Goal: Task Accomplishment & Management: Complete application form

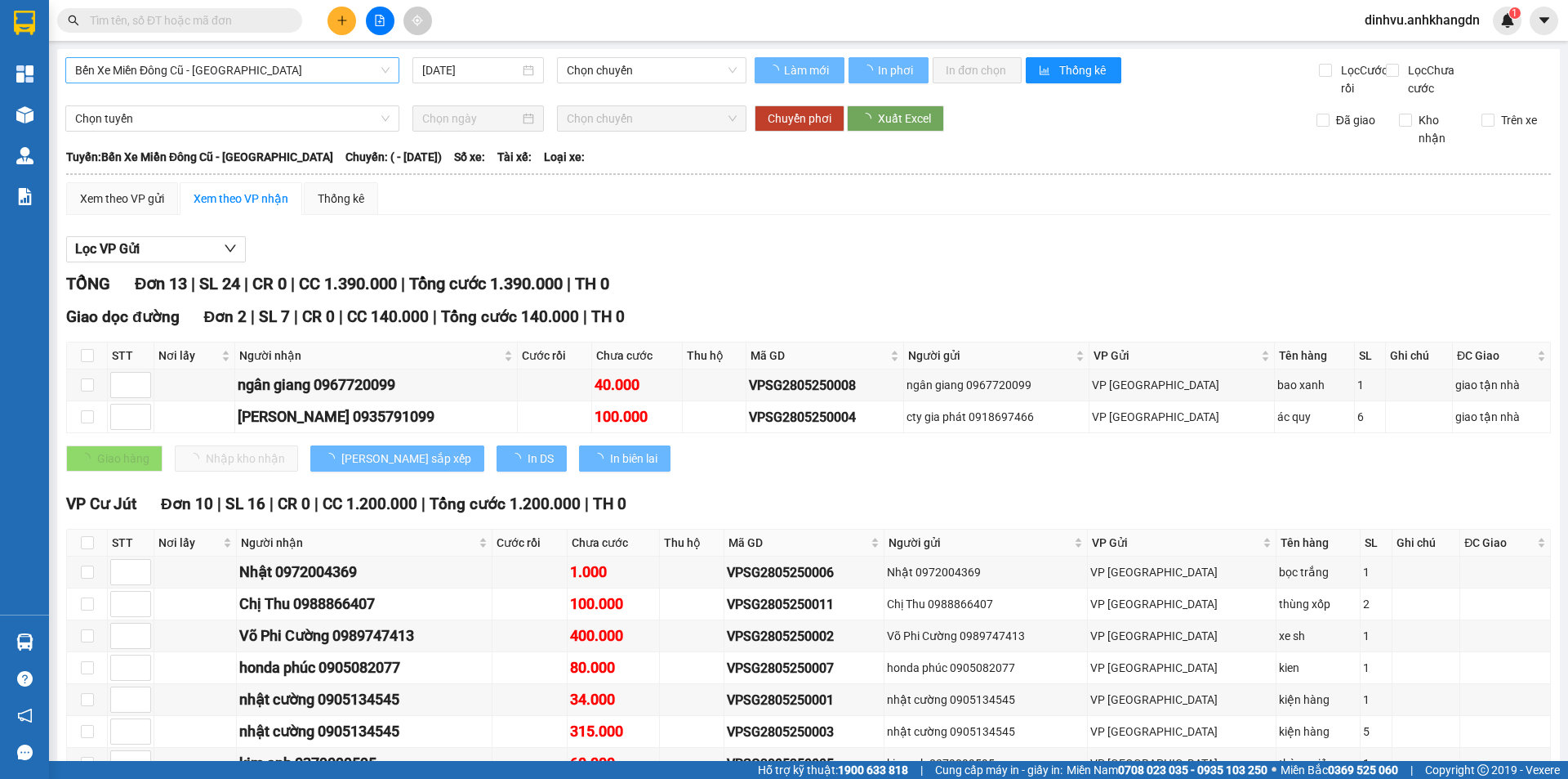
type input "[DATE]"
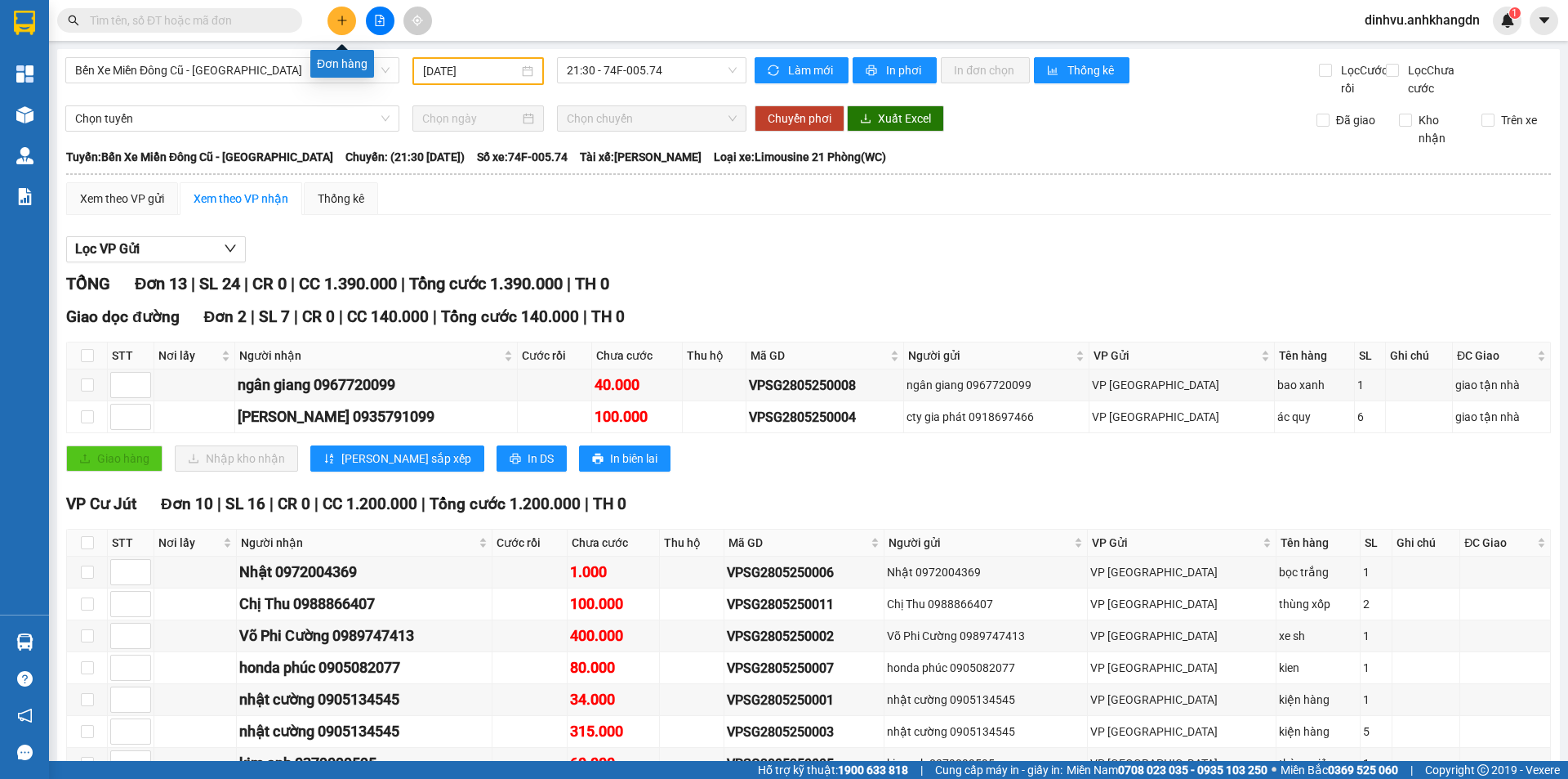
click at [340, 19] on icon "plus" at bounding box center [342, 20] width 12 height 12
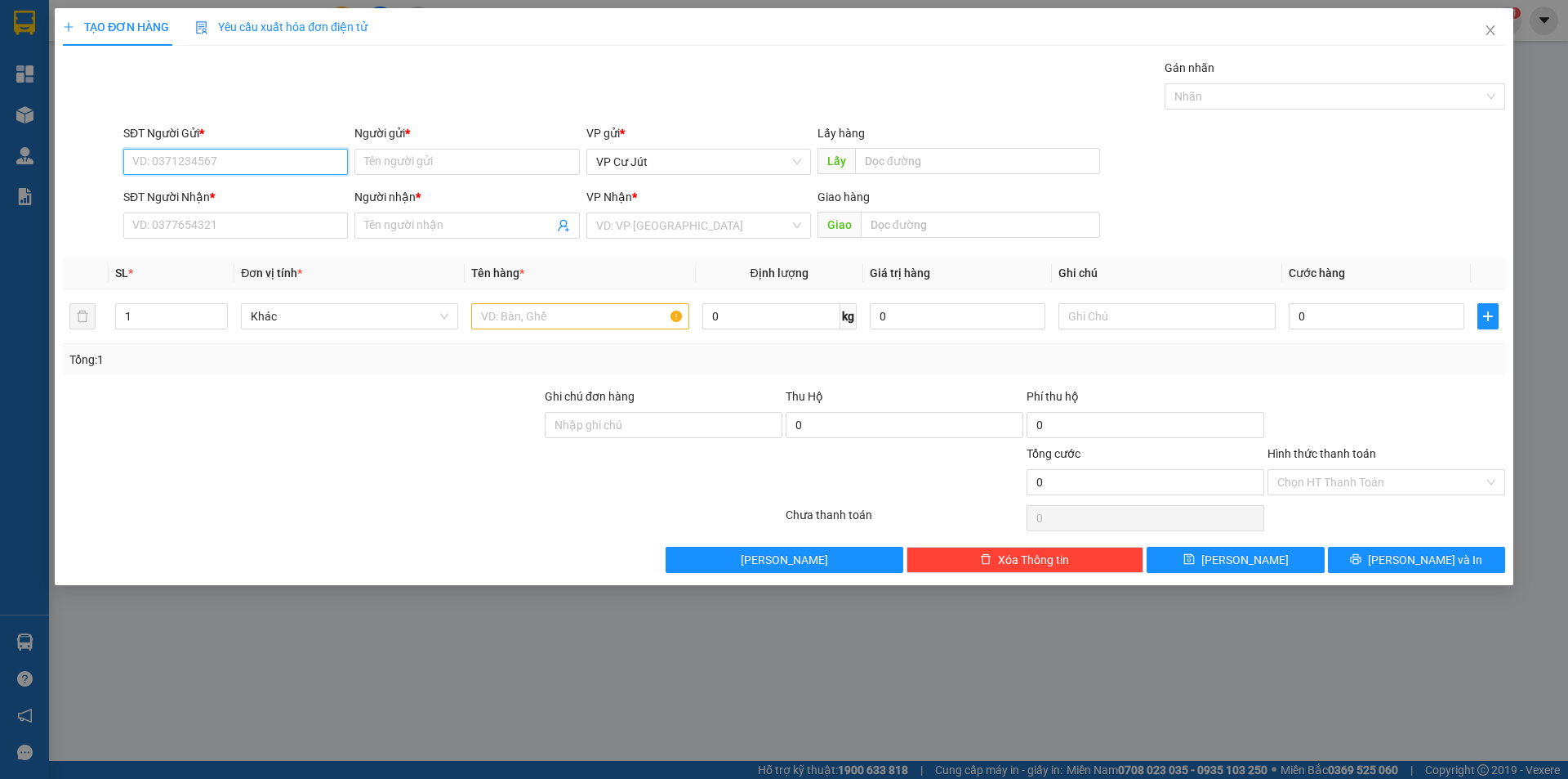
click at [266, 163] on input "SĐT Người Gửi *" at bounding box center [236, 161] width 225 height 26
click at [513, 317] on input "text" at bounding box center [580, 316] width 217 height 26
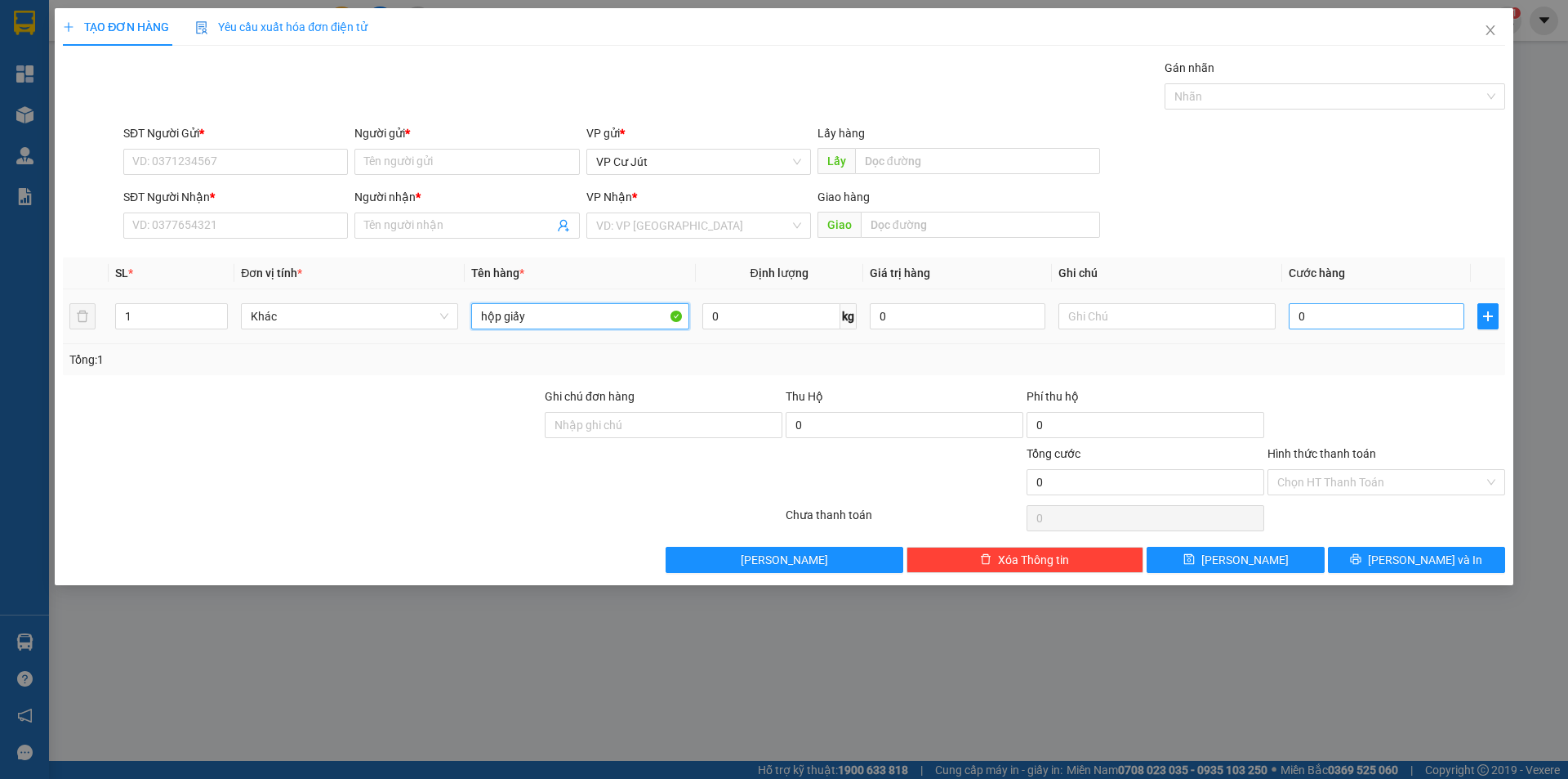
type input "hộp giấy"
click at [1335, 309] on input "0" at bounding box center [1376, 316] width 176 height 26
type input "3"
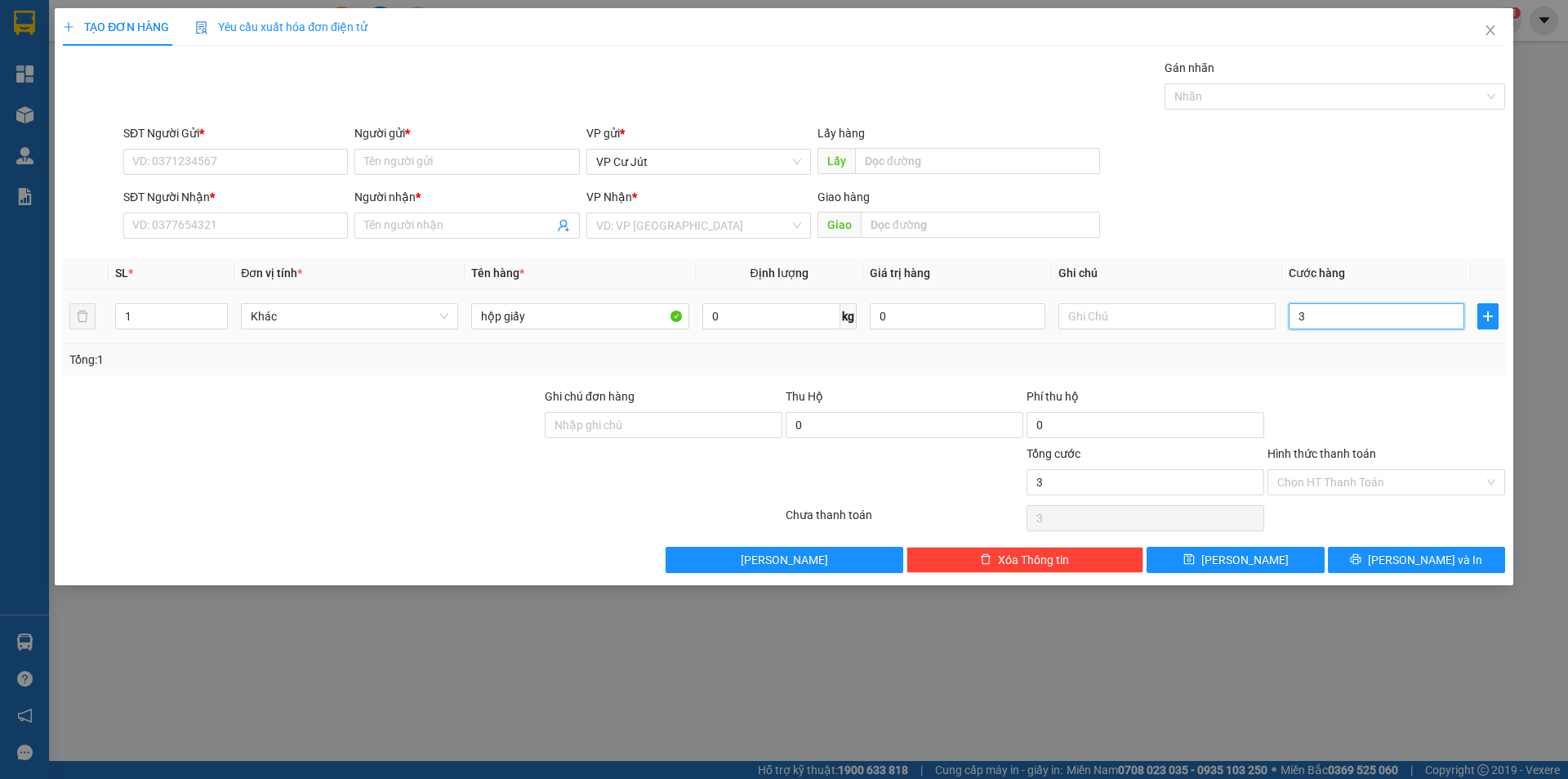
type input "30"
type input "300"
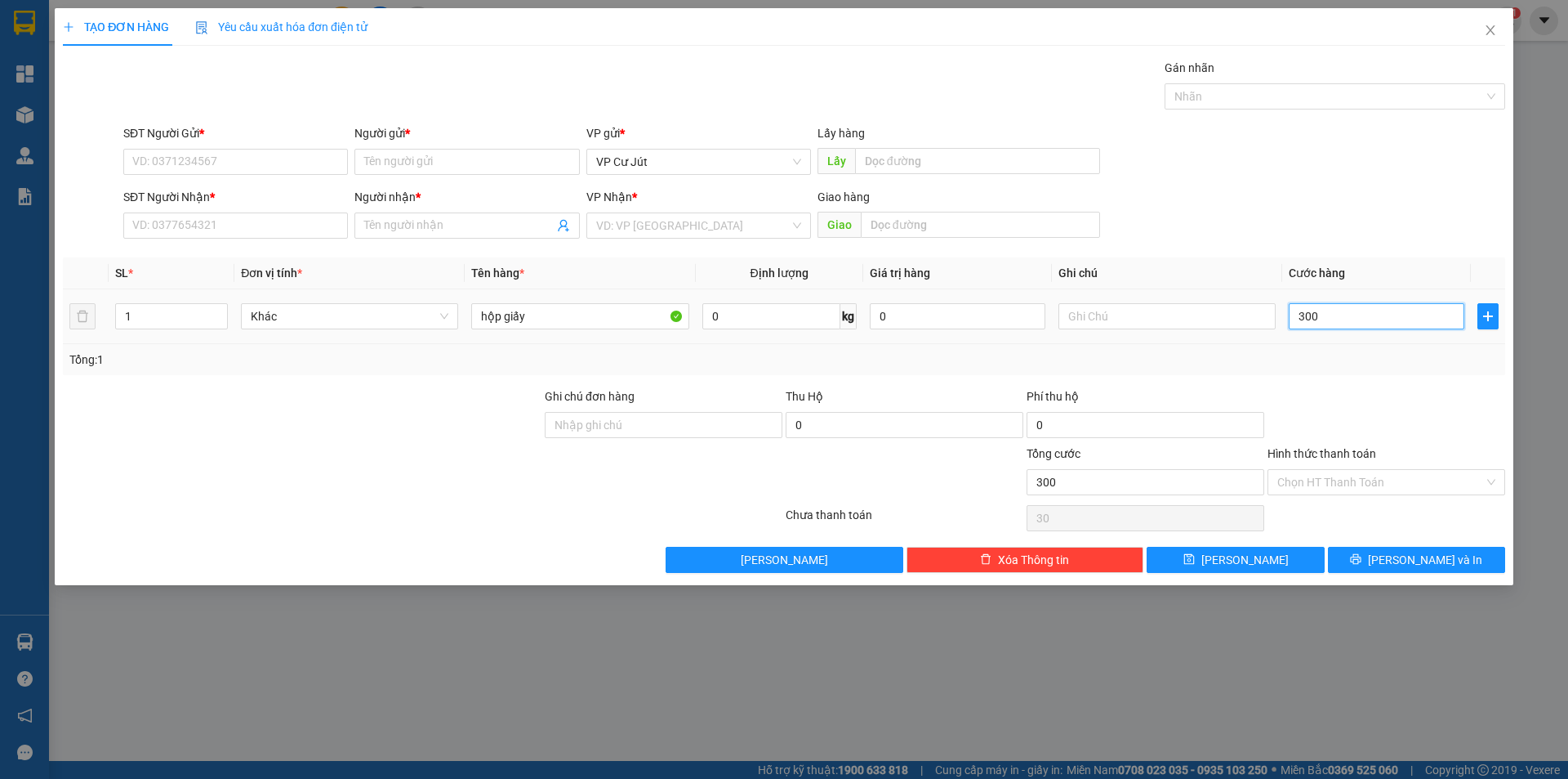
type input "300"
type input "3.000"
type input "30.000"
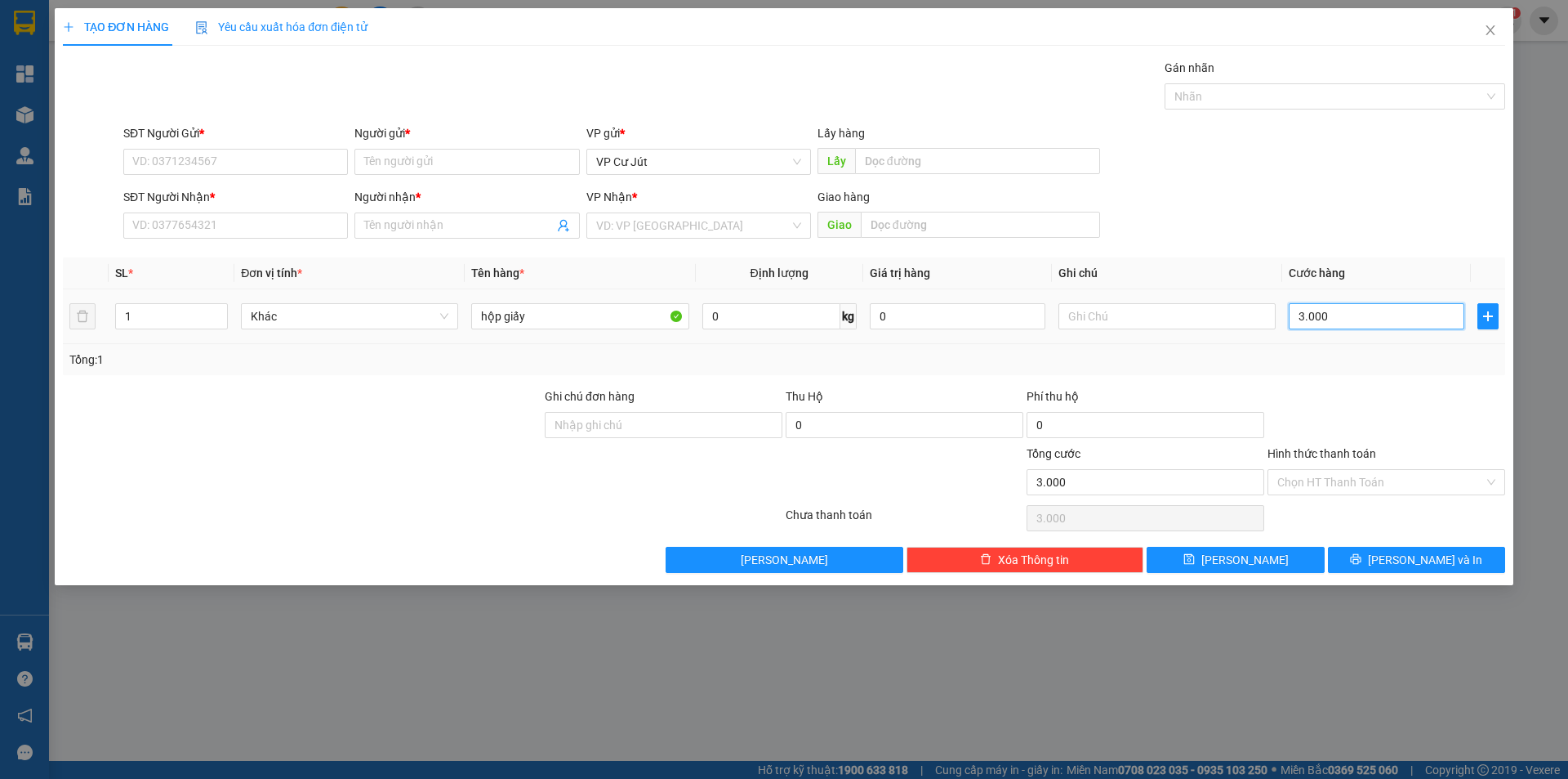
type input "30.000"
type input "300.000"
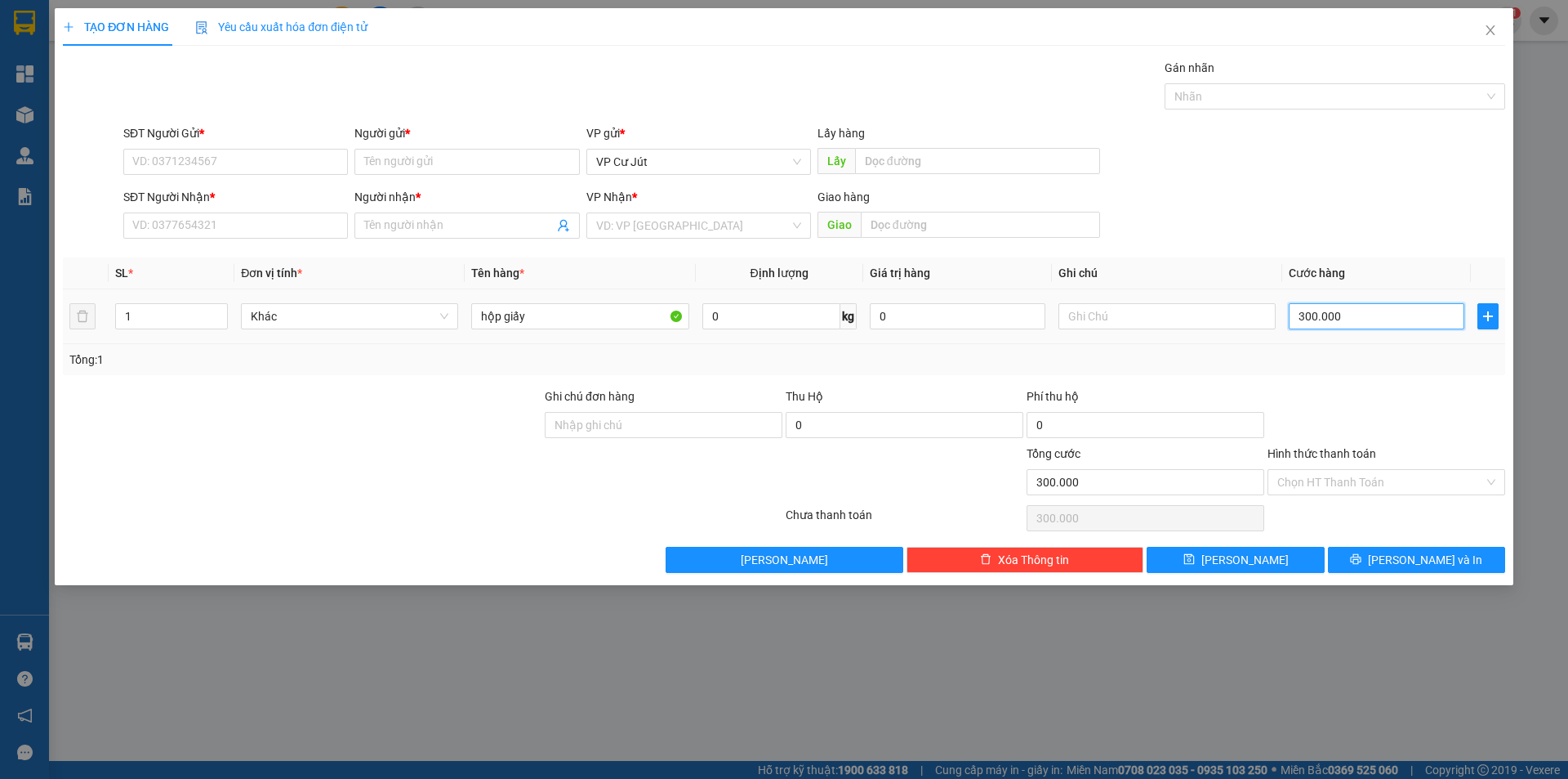
type input "30.000"
click at [662, 231] on input "search" at bounding box center [693, 225] width 194 height 24
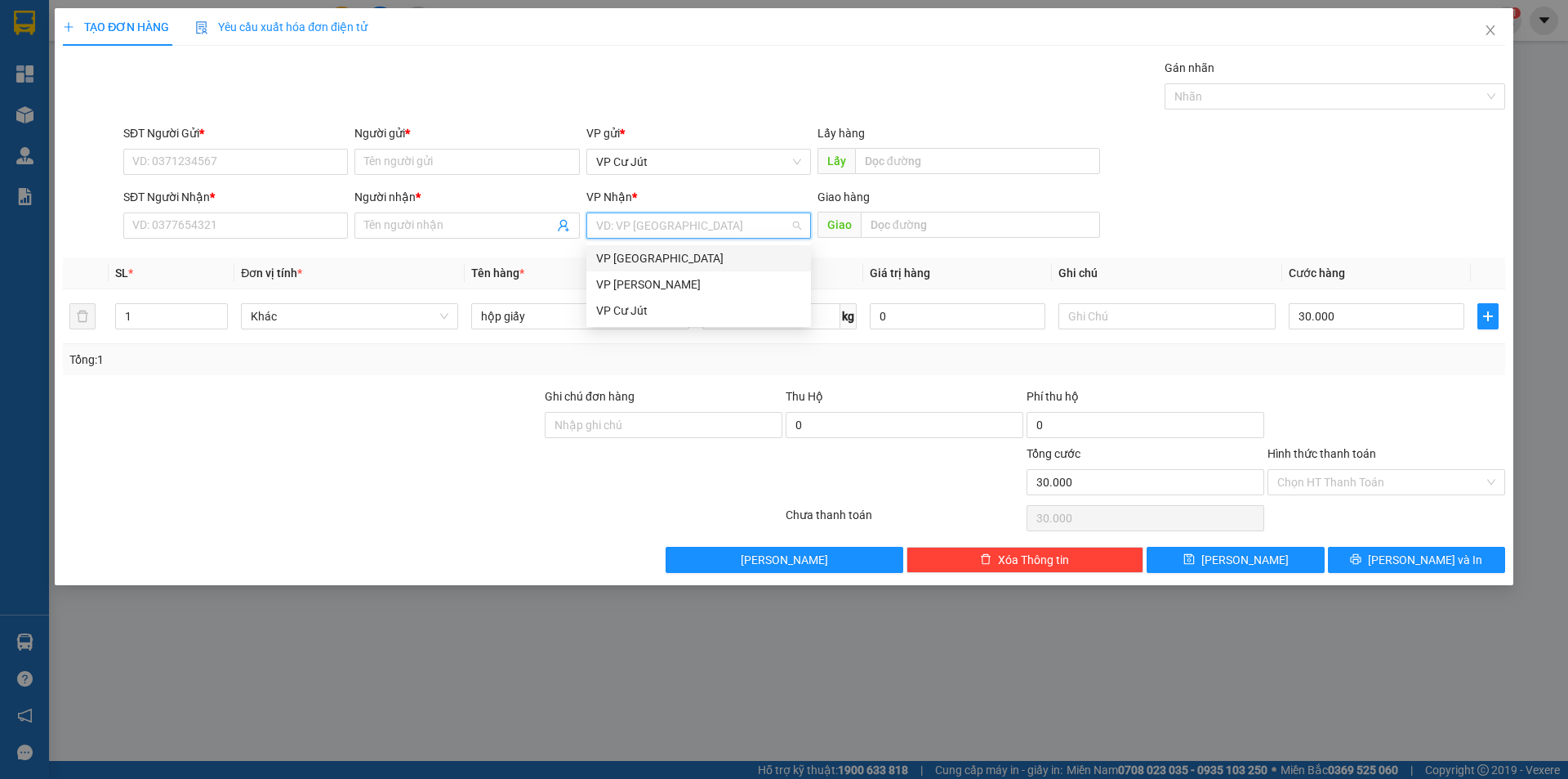
click at [642, 258] on div "VP [GEOGRAPHIC_DATA]" at bounding box center [698, 258] width 205 height 18
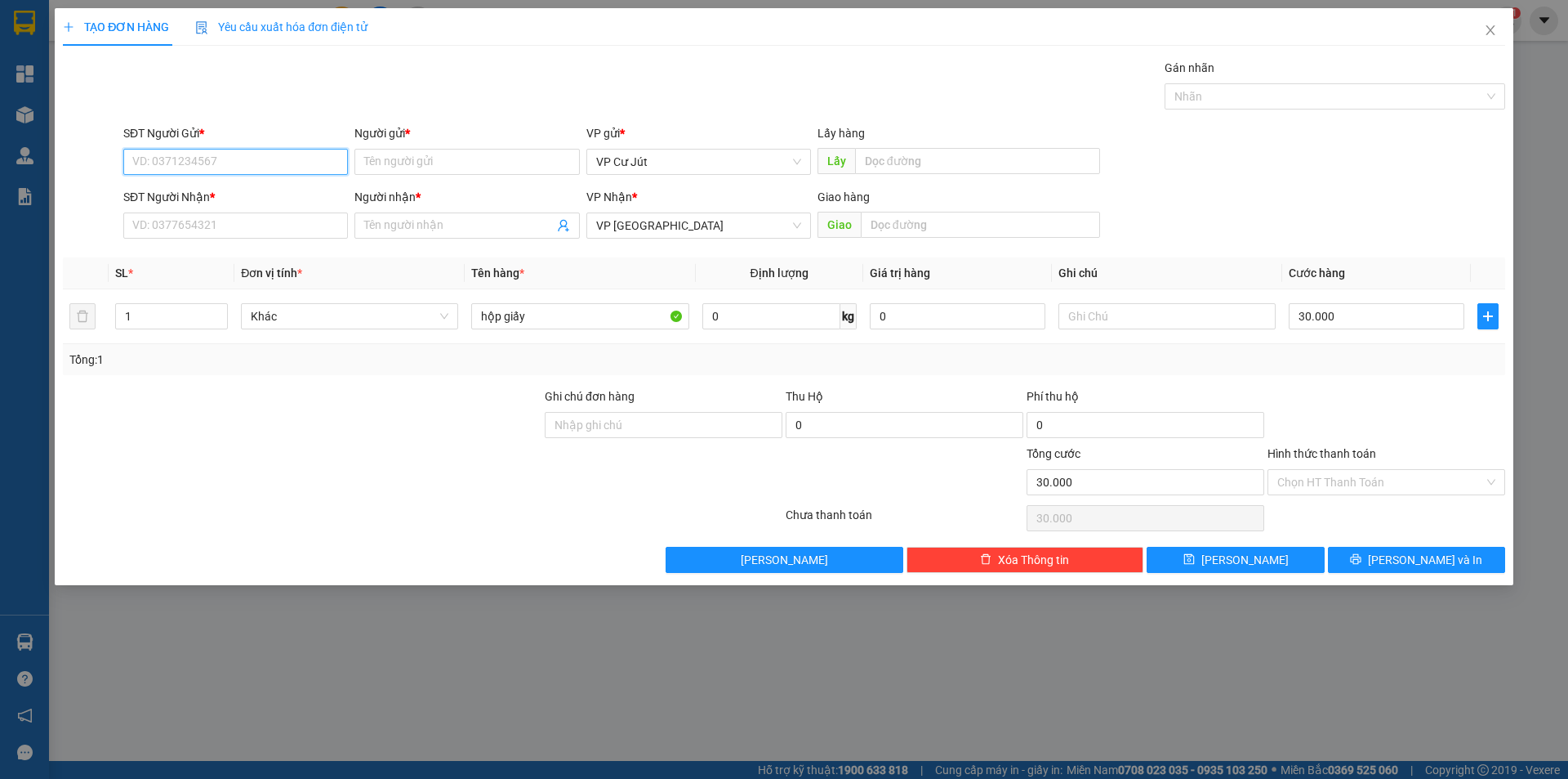
click at [180, 163] on input "SĐT Người Gửi *" at bounding box center [236, 161] width 225 height 26
type input "0905882264"
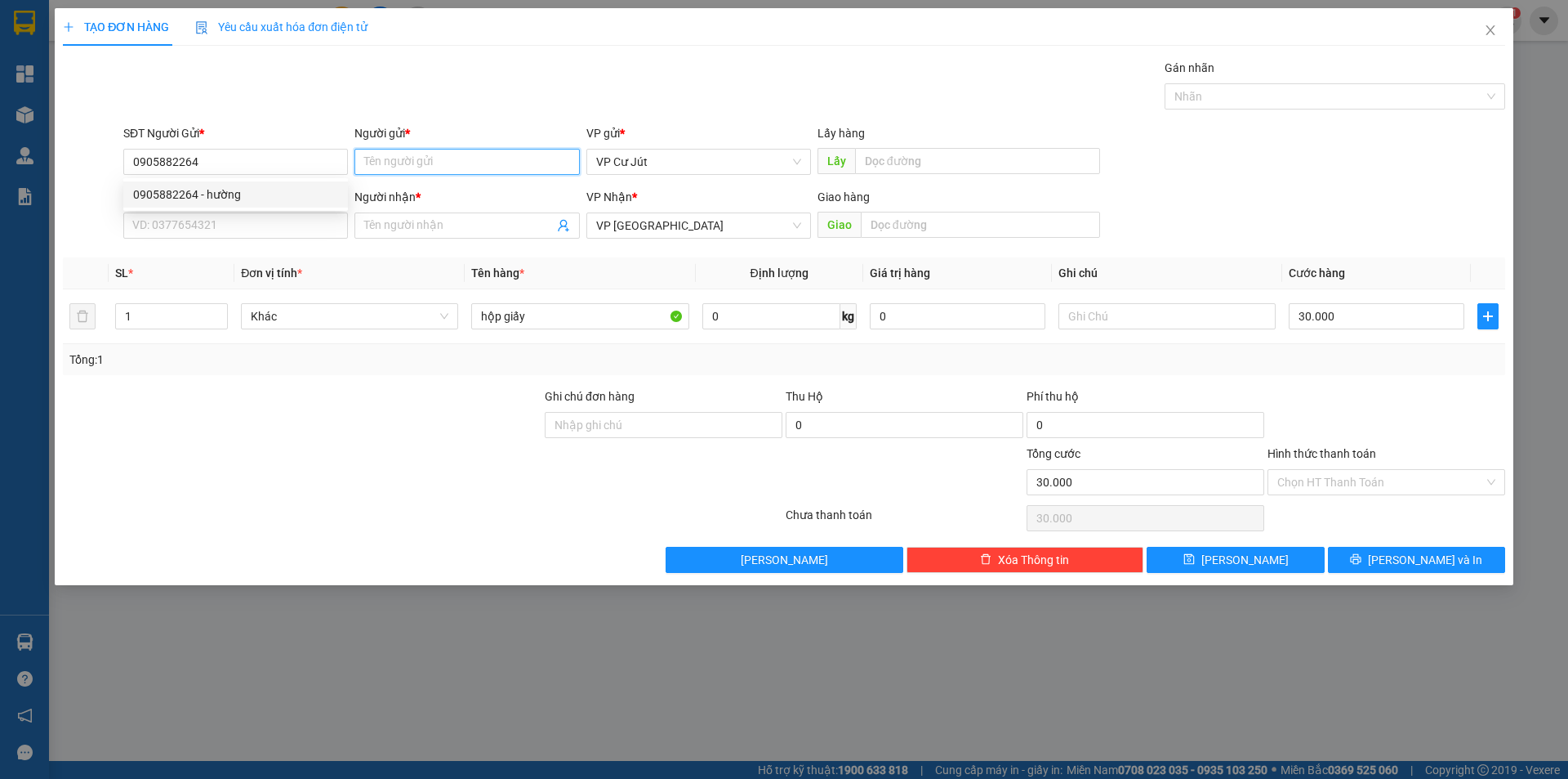
click at [398, 161] on input "Người gửi *" at bounding box center [467, 161] width 225 height 26
type input "cô hường"
click at [178, 220] on input "SĐT Người Nhận *" at bounding box center [236, 225] width 225 height 26
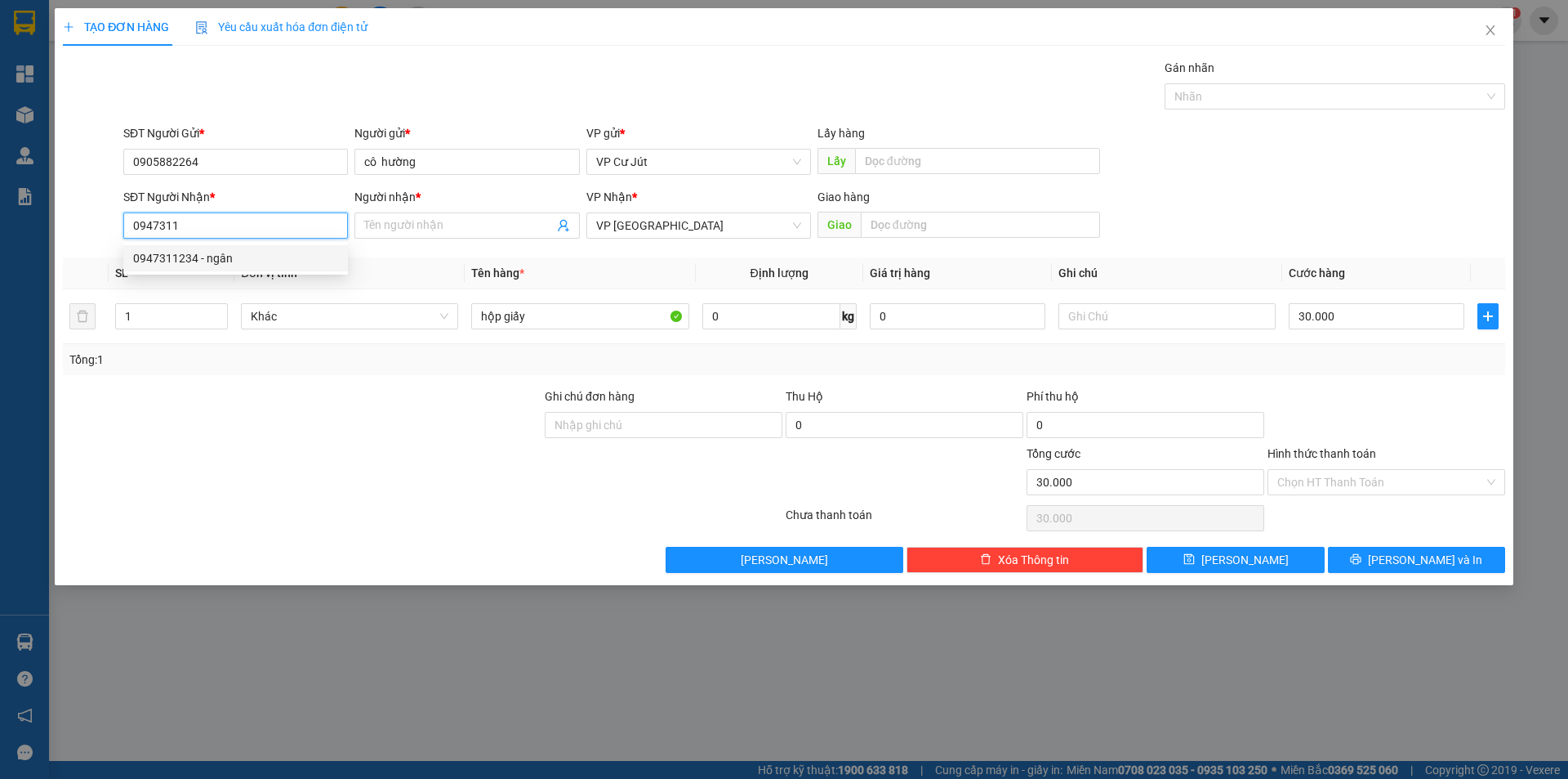
click at [192, 261] on div "0947311234 - ngân" at bounding box center [235, 258] width 205 height 18
type input "0947311234"
type input "ngân"
type input "20.000"
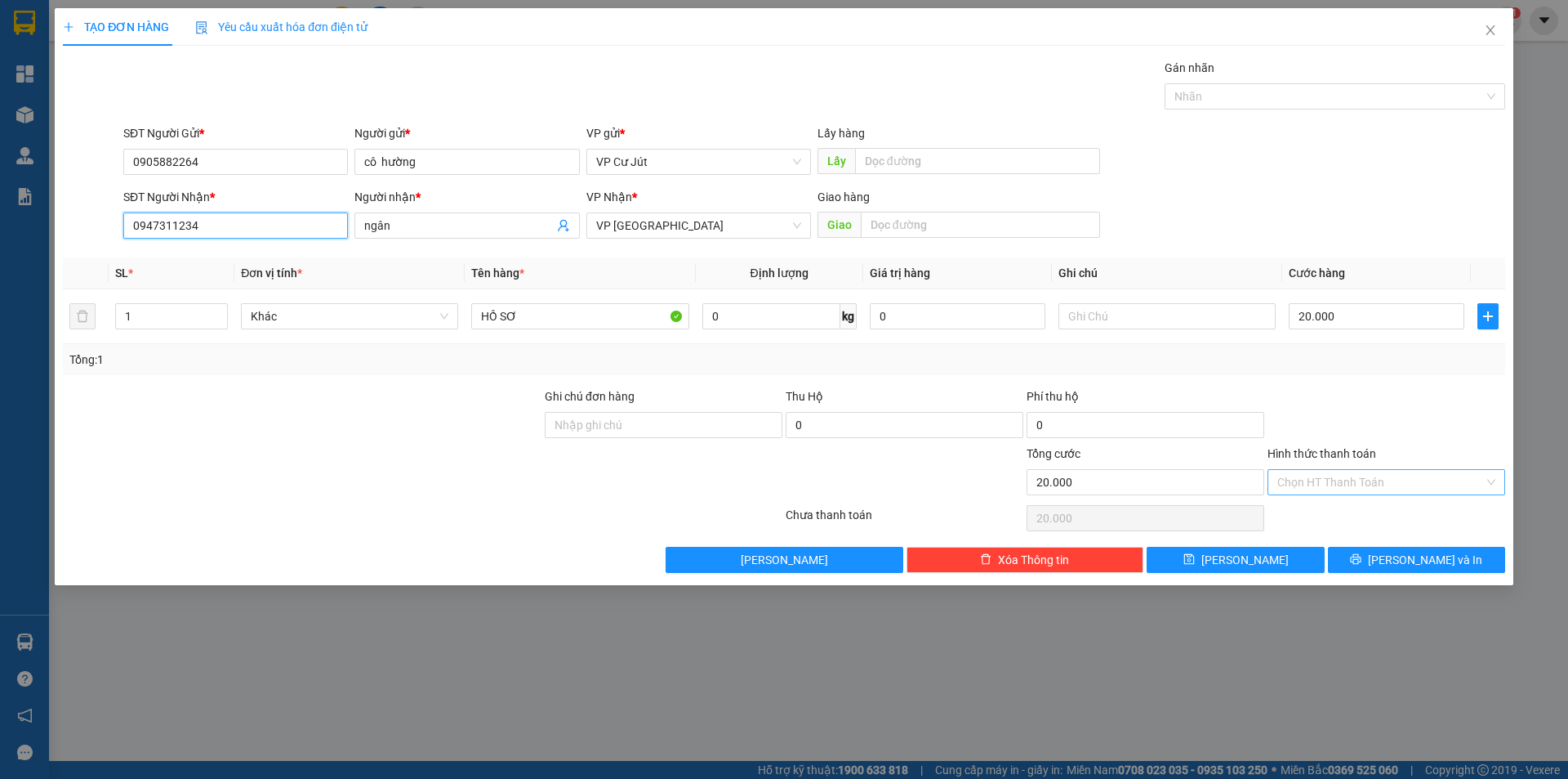
type input "0947311234"
click at [1333, 478] on input "Hình thức thanh toán" at bounding box center [1380, 481] width 207 height 24
click at [1272, 641] on div "TẠO ĐƠN HÀNG Yêu cầu xuất hóa đơn điện tử Transit Pickup Surcharge Ids Transit …" at bounding box center [784, 389] width 1568 height 779
type input "3"
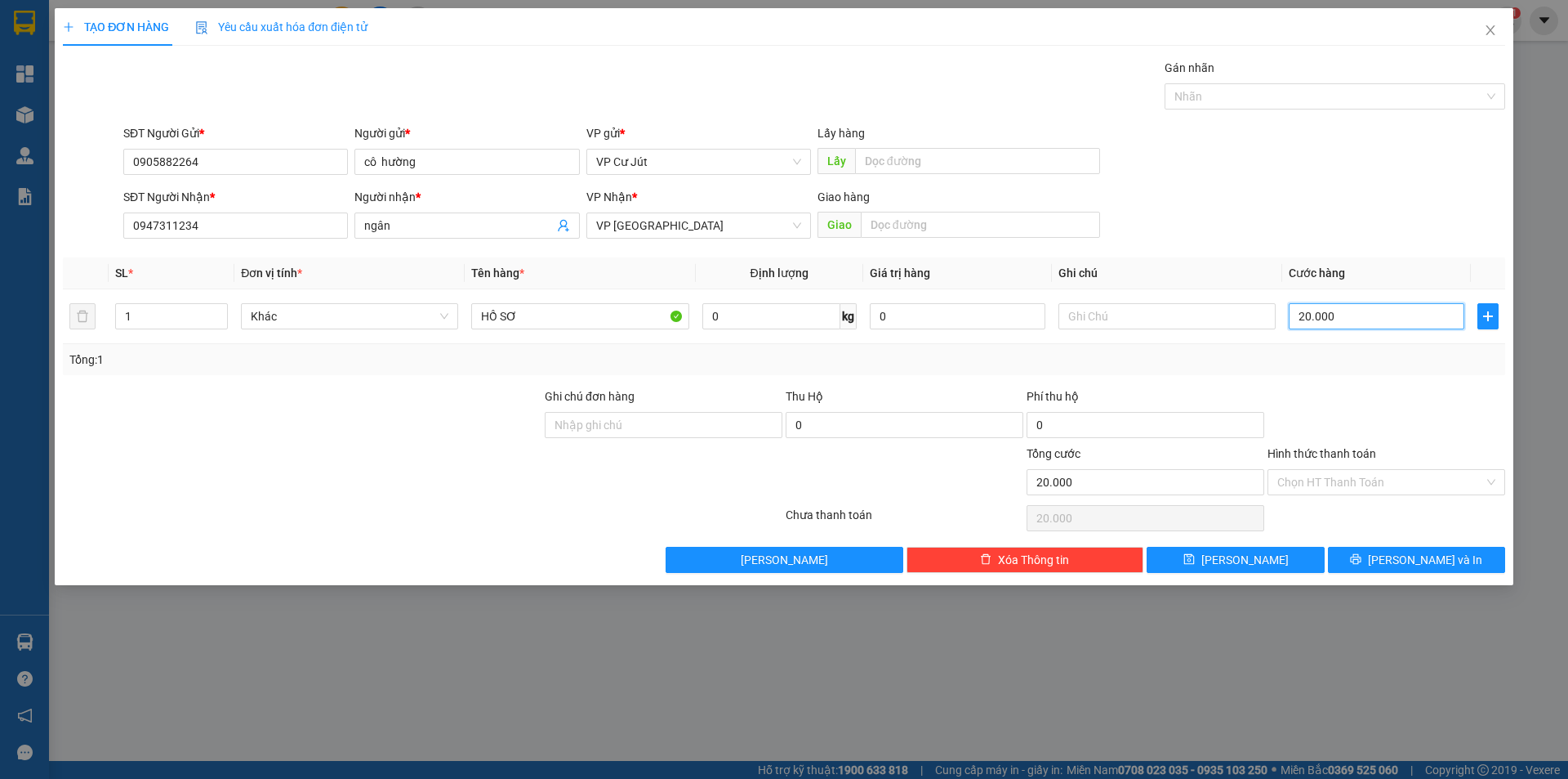
type input "3"
type input "30"
type input "300"
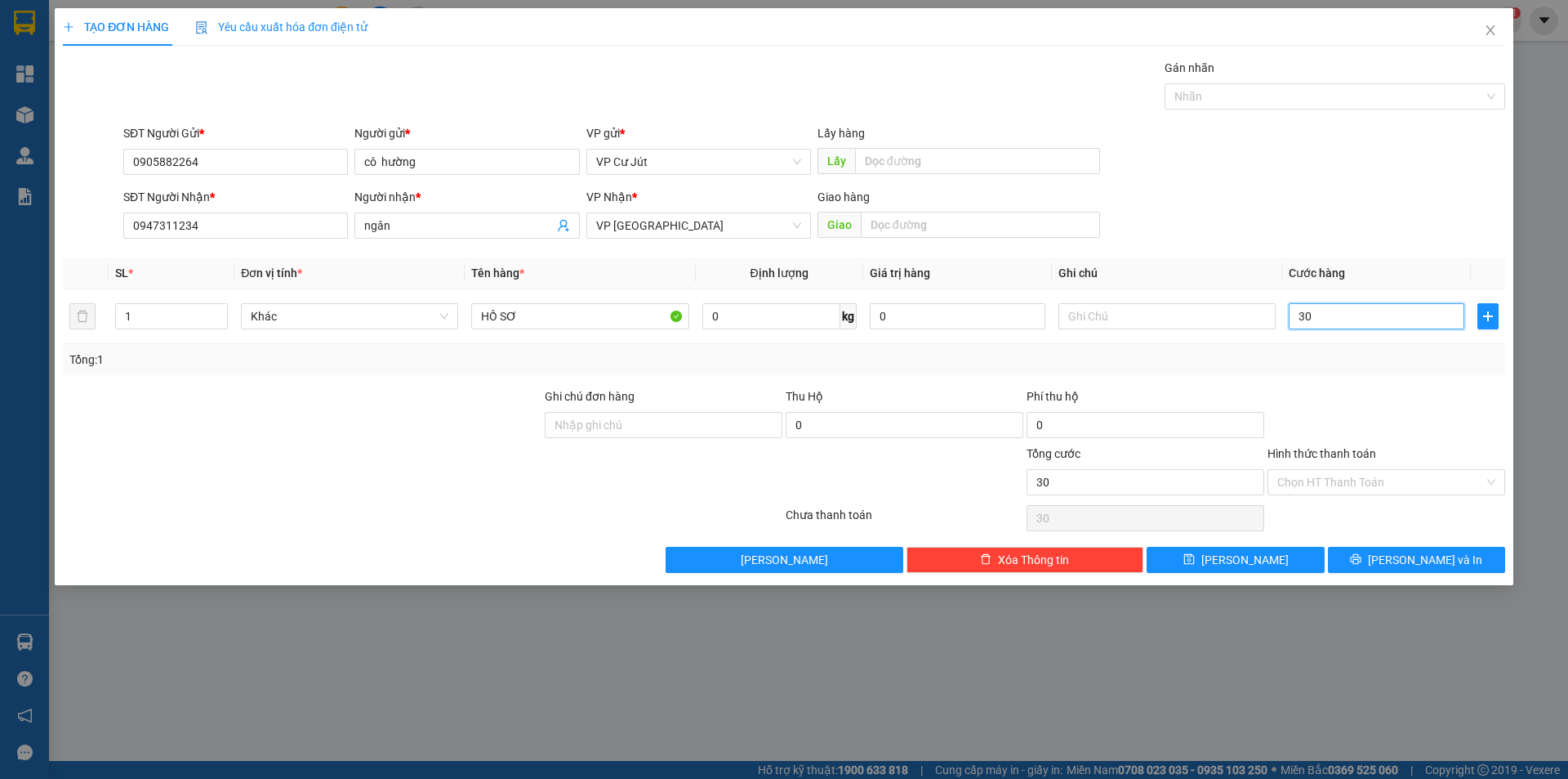
type input "300"
type input "3.000"
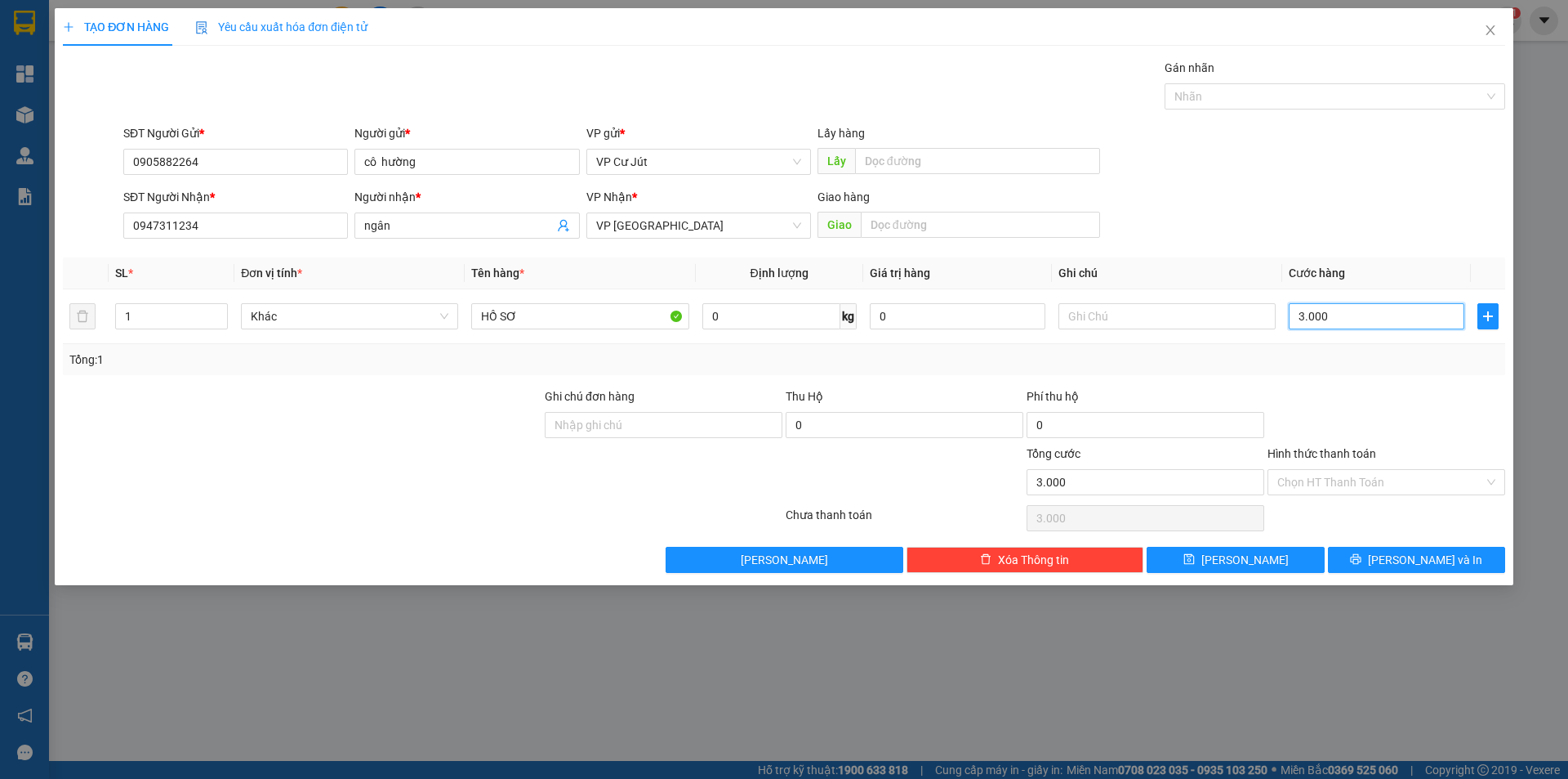
type input "30.000"
click at [1362, 476] on input "Hình thức thanh toán" at bounding box center [1380, 481] width 207 height 24
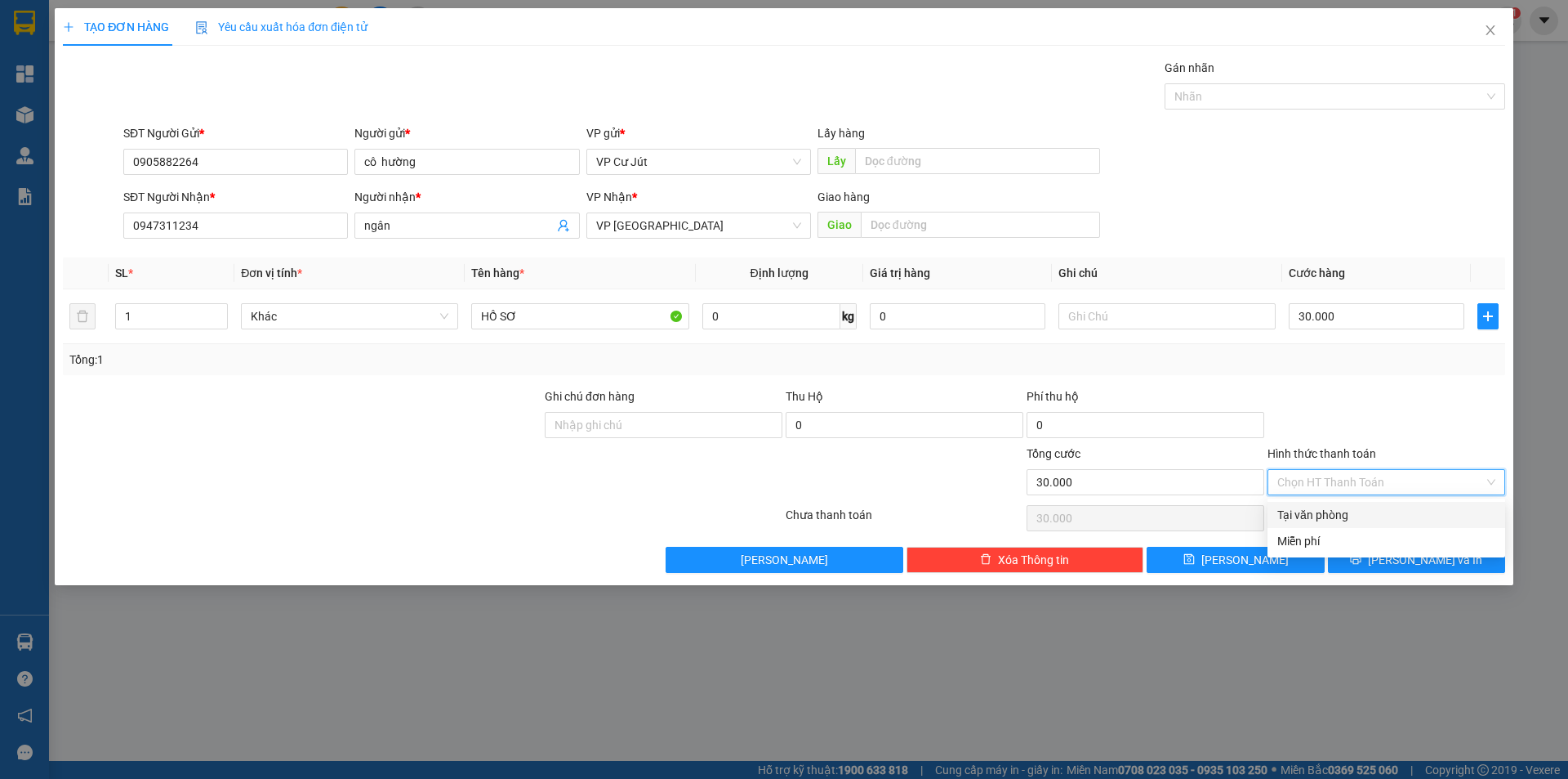
click at [1365, 518] on div "Tại văn phòng" at bounding box center [1386, 514] width 218 height 18
type input "0"
click at [1417, 558] on span "[PERSON_NAME] và In" at bounding box center [1425, 560] width 114 height 18
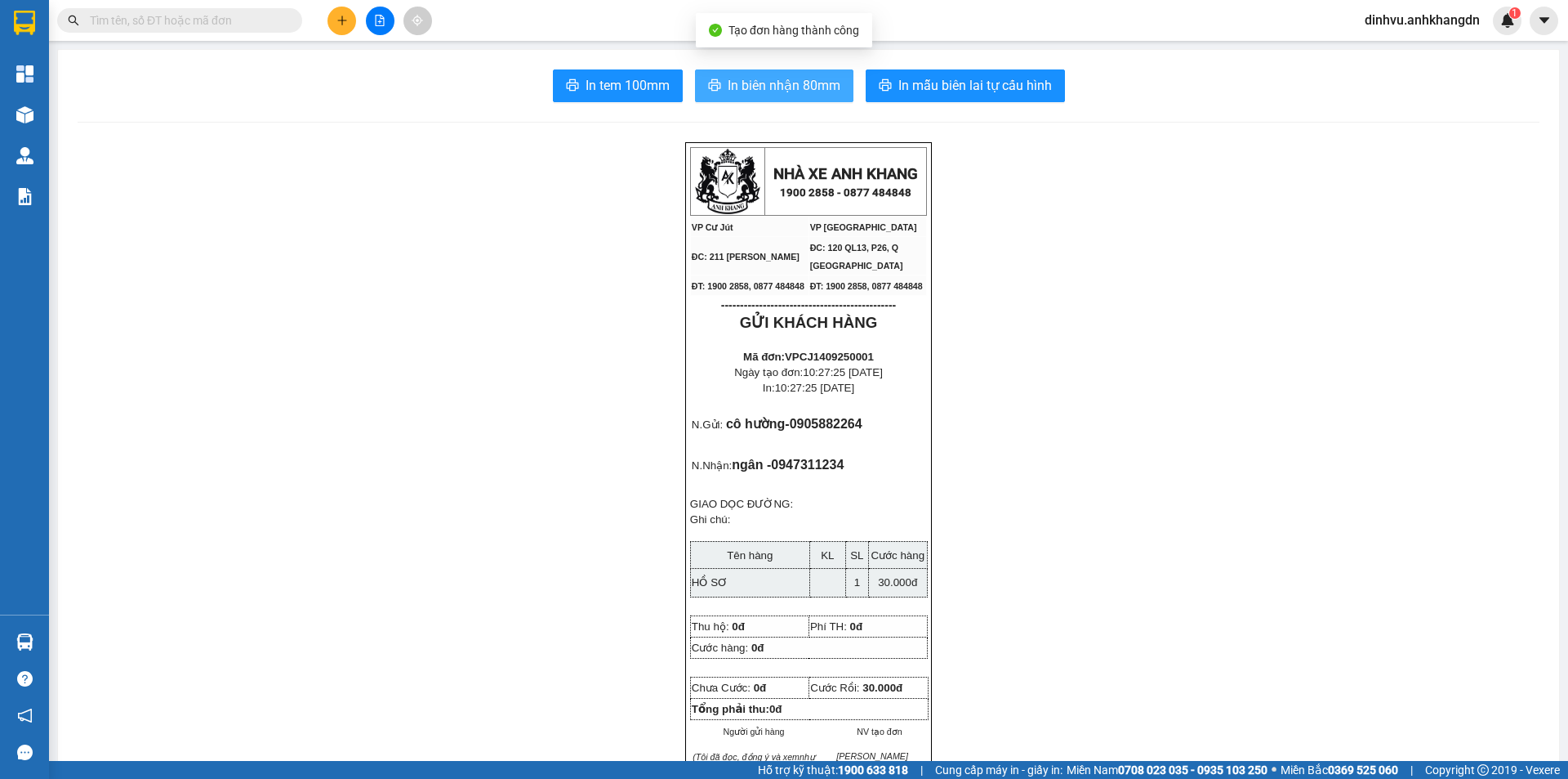
click at [773, 89] on span "In biên nhận 80mm" at bounding box center [784, 84] width 112 height 20
click at [782, 85] on span "In biên nhận 80mm" at bounding box center [784, 84] width 112 height 20
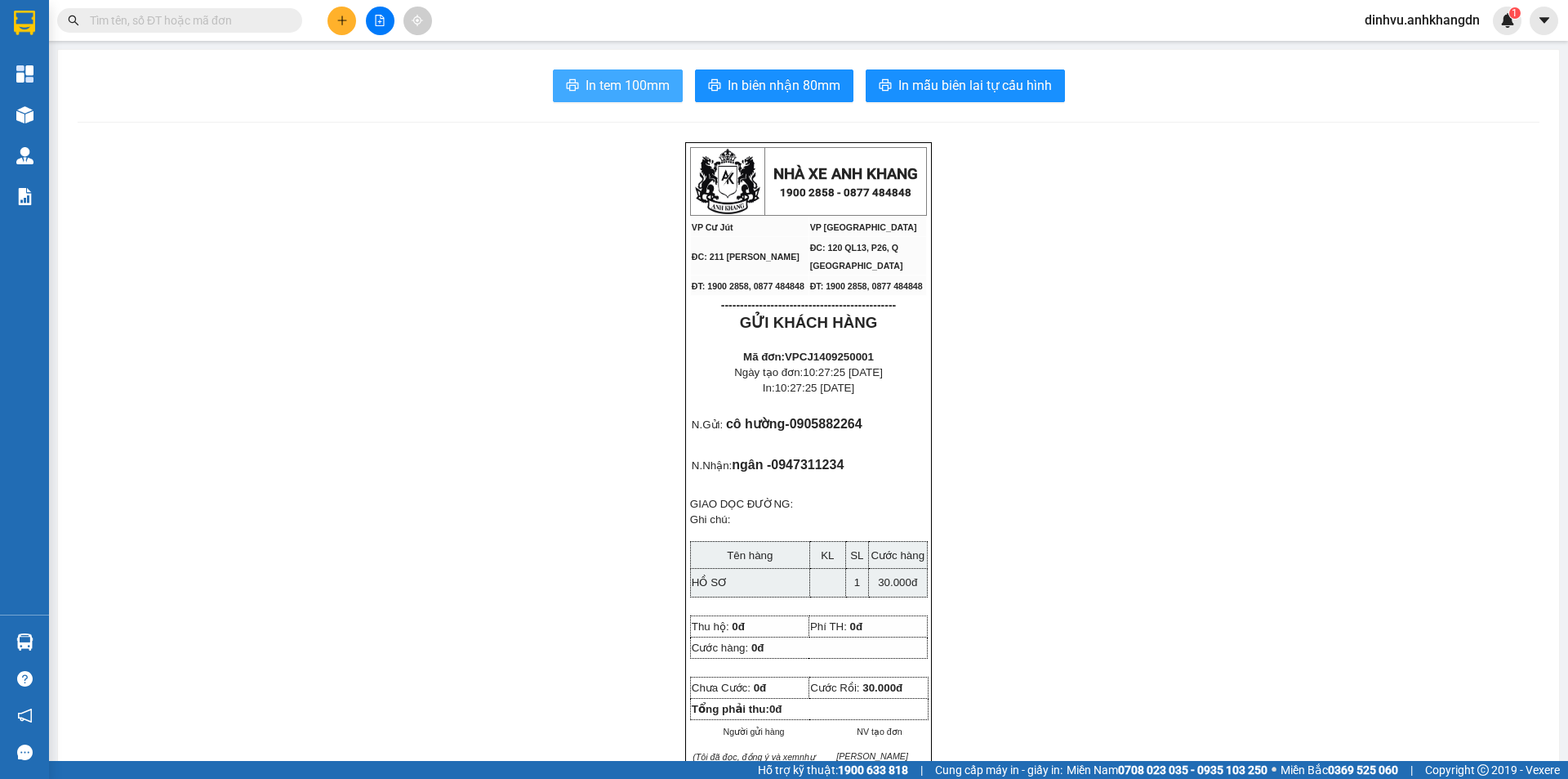
click at [625, 86] on span "In tem 100mm" at bounding box center [627, 84] width 84 height 20
